Goal: Navigation & Orientation: Understand site structure

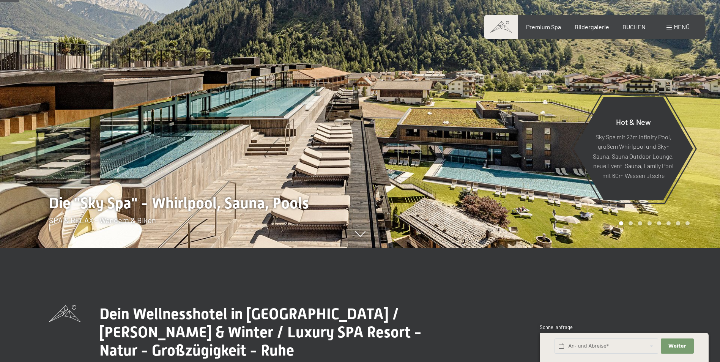
click at [677, 27] on span "Menü" at bounding box center [681, 26] width 16 height 7
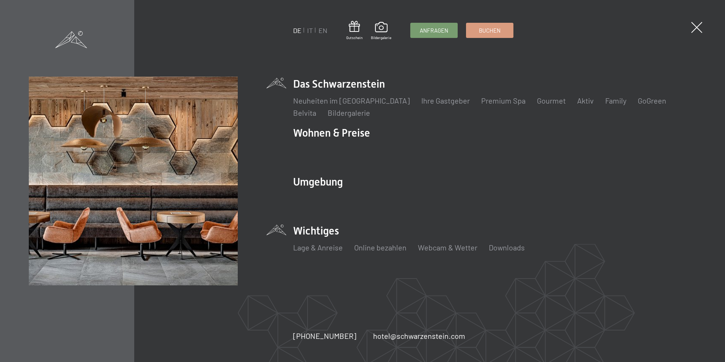
click at [329, 236] on li "Wichtiges Lage & Anreise Online bezahlen Webcam & Wetter Downloads" at bounding box center [494, 242] width 403 height 38
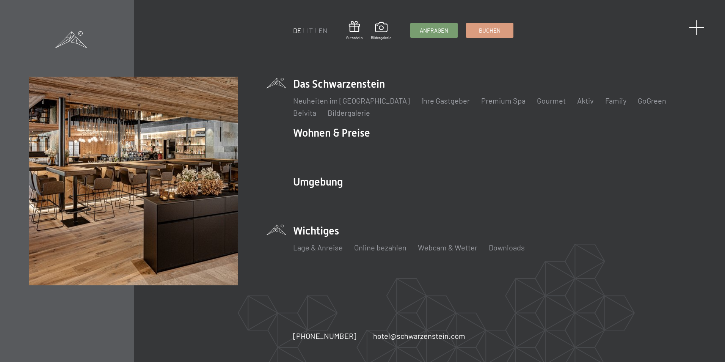
click at [695, 28] on span at bounding box center [697, 28] width 16 height 16
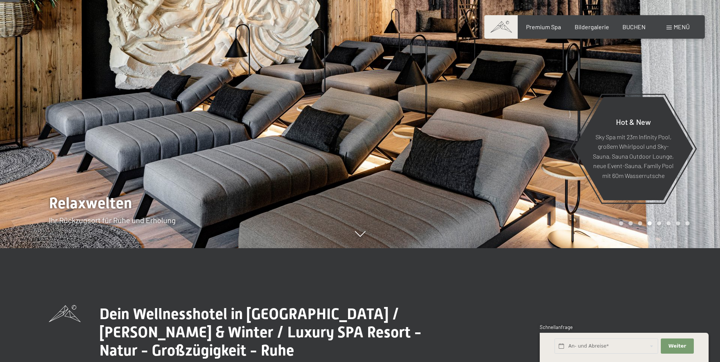
click at [88, 164] on div at bounding box center [180, 67] width 360 height 362
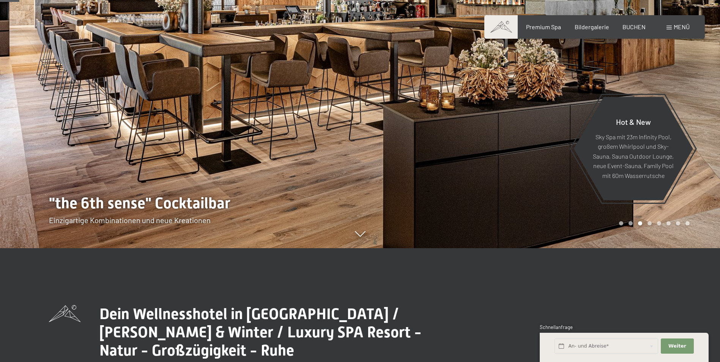
click at [671, 26] on span at bounding box center [668, 28] width 5 height 4
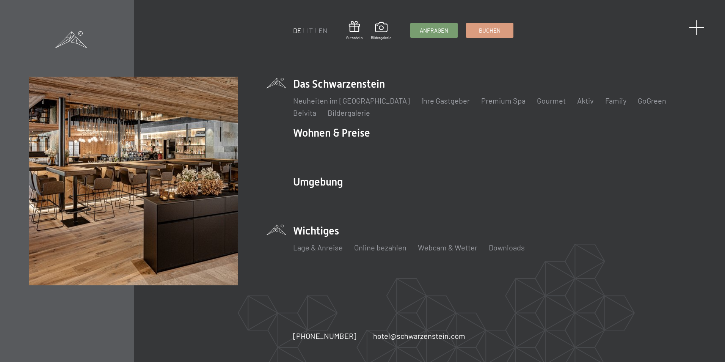
click at [696, 26] on span at bounding box center [697, 28] width 16 height 16
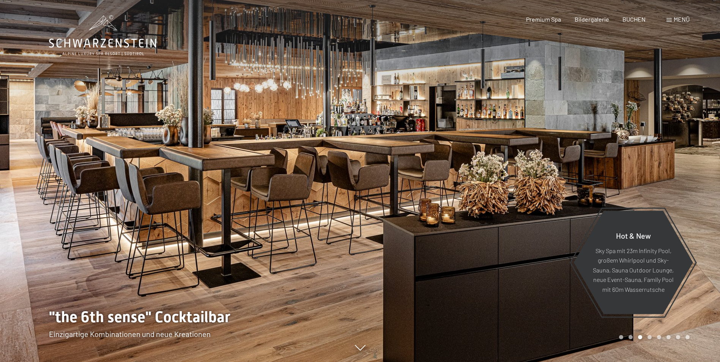
click at [538, 151] on div at bounding box center [540, 181] width 360 height 362
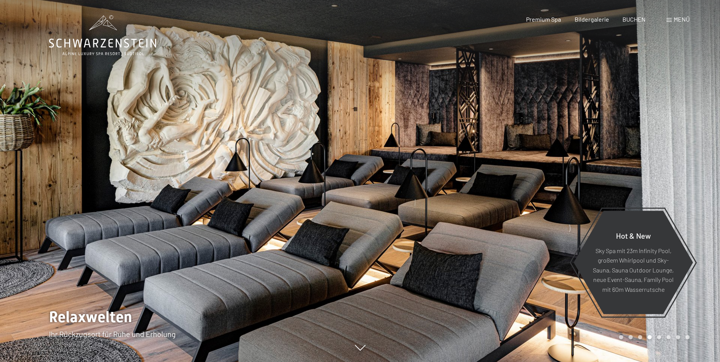
click at [538, 151] on div at bounding box center [540, 181] width 360 height 362
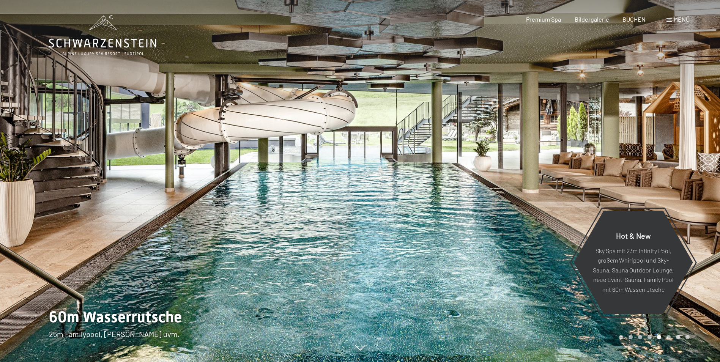
click at [538, 151] on div at bounding box center [540, 181] width 360 height 362
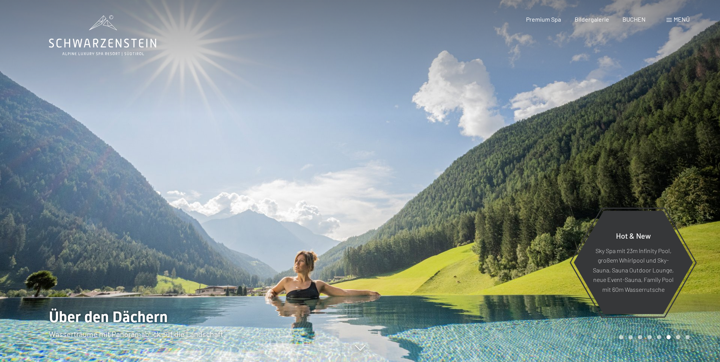
click at [538, 151] on div at bounding box center [540, 181] width 360 height 362
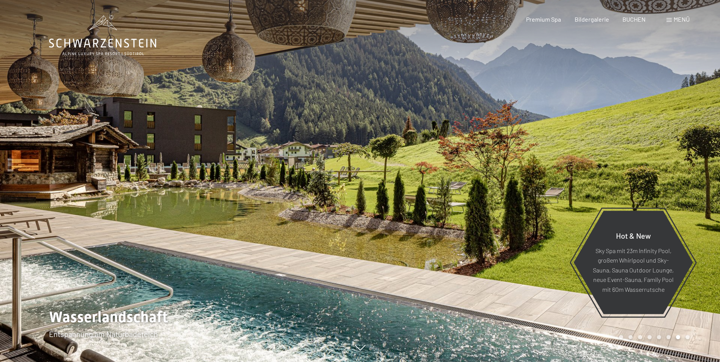
click at [538, 151] on div at bounding box center [540, 181] width 360 height 362
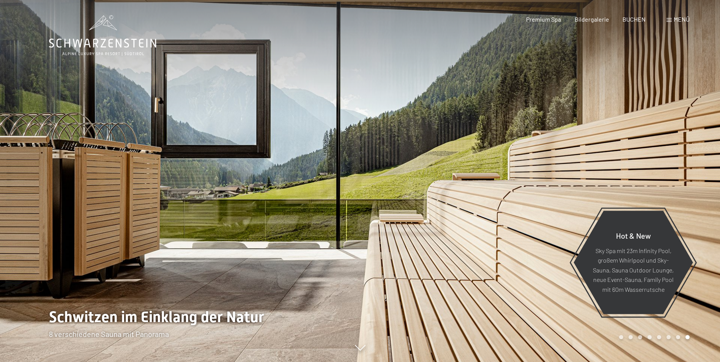
click at [538, 151] on div at bounding box center [540, 181] width 360 height 362
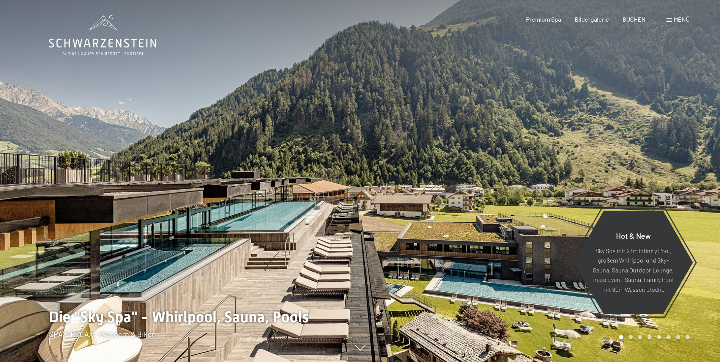
click at [538, 151] on div at bounding box center [540, 181] width 360 height 362
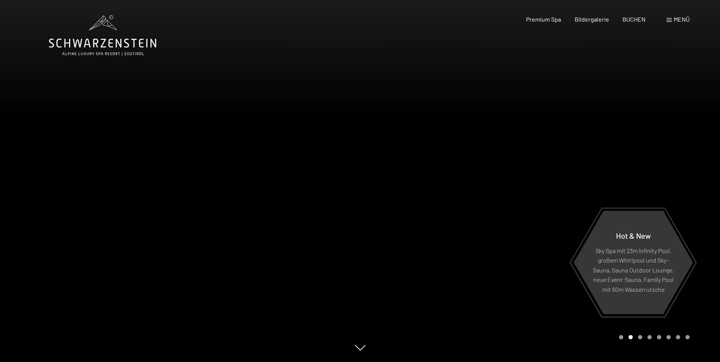
click at [538, 151] on div at bounding box center [540, 181] width 360 height 362
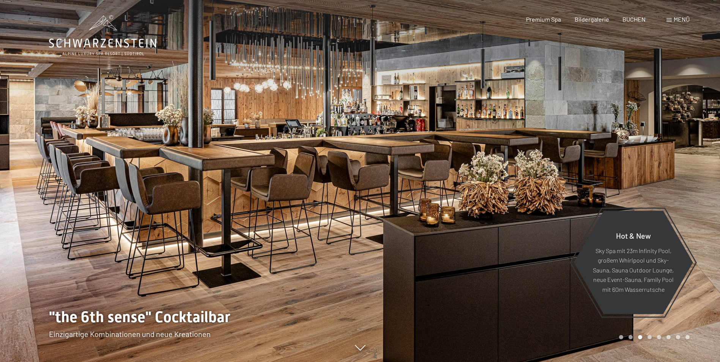
click at [538, 151] on div at bounding box center [540, 181] width 360 height 362
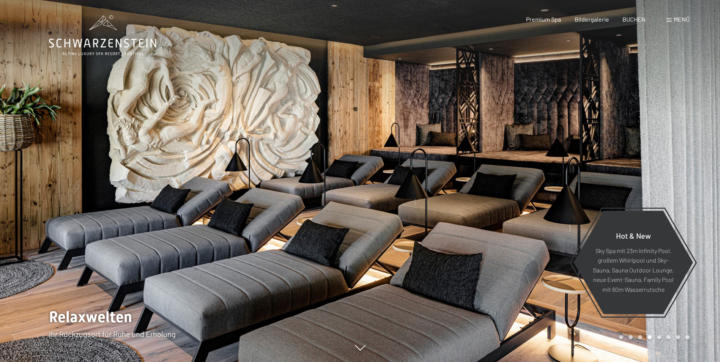
click at [538, 151] on div at bounding box center [540, 181] width 360 height 362
